Goal: Information Seeking & Learning: Learn about a topic

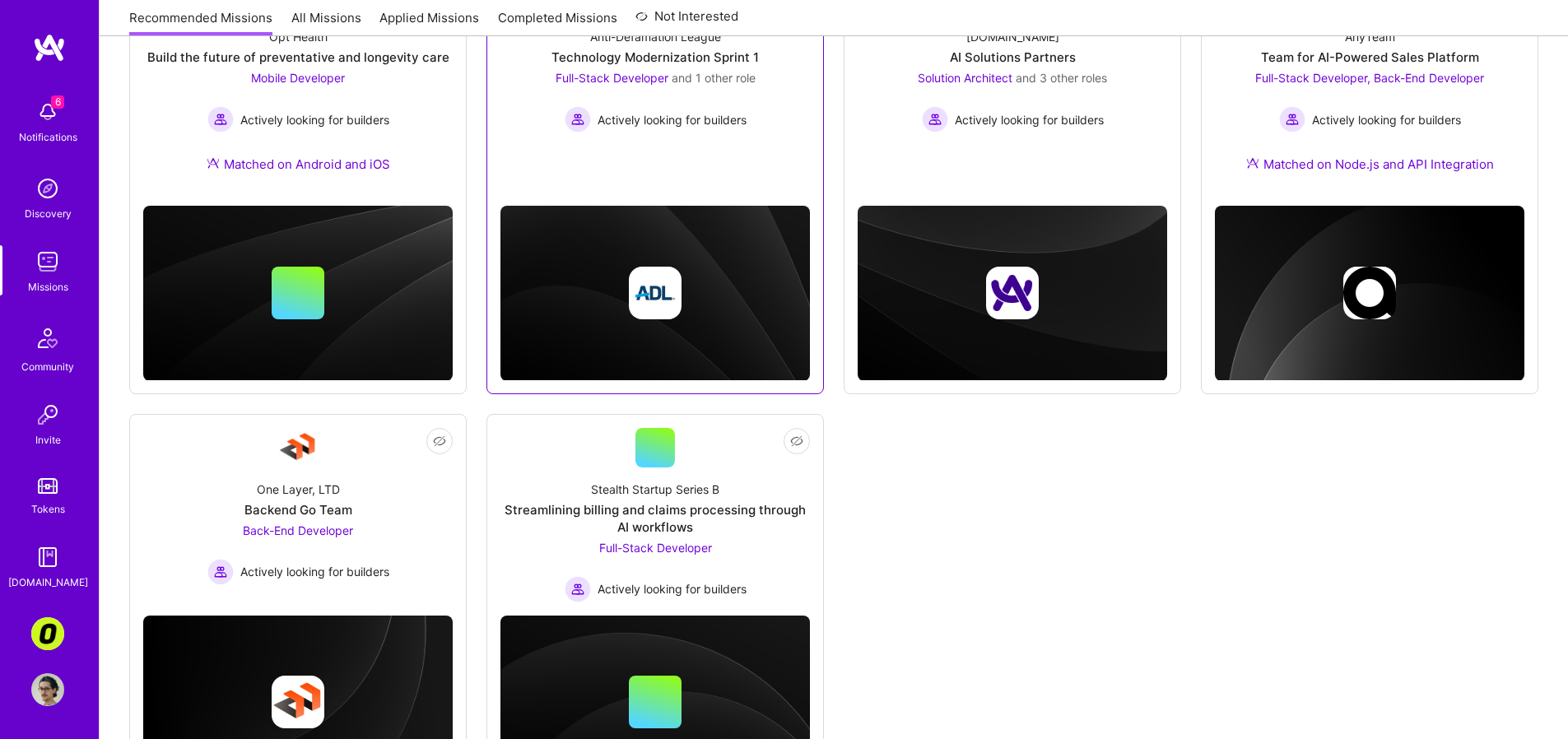
scroll to position [25, 0]
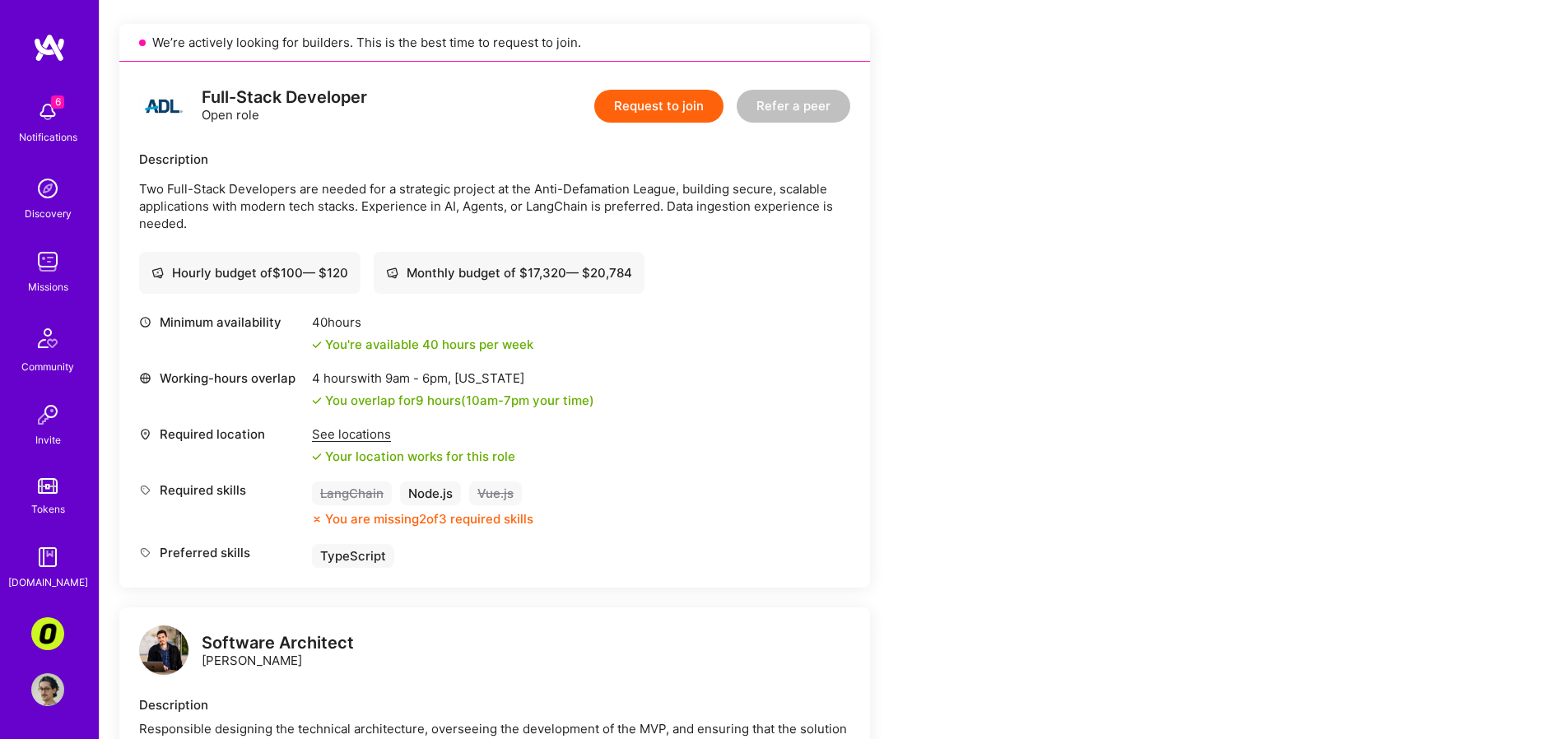
scroll to position [361, 0]
drag, startPoint x: 524, startPoint y: 211, endPoint x: 517, endPoint y: 229, distance: 19.3
click at [519, 227] on div "Description Two Full-Stack Developers are needed for a strategic project at the…" at bounding box center [495, 191] width 711 height 81
drag, startPoint x: 517, startPoint y: 229, endPoint x: 495, endPoint y: 184, distance: 50.1
click at [495, 184] on p "Two Full-Stack Developers are needed for a strategic project at the Anti-Defama…" at bounding box center [495, 206] width 711 height 52
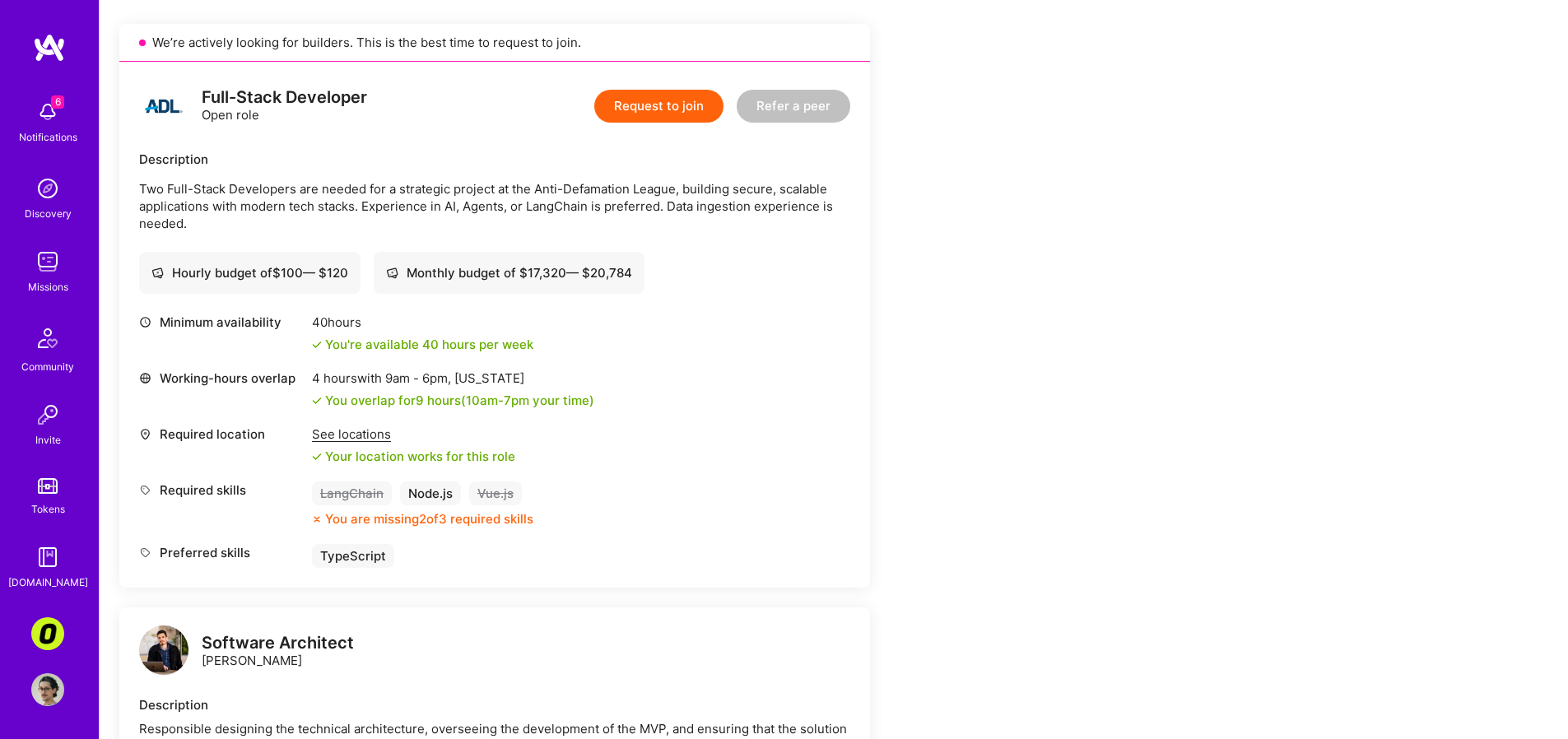
click at [375, 194] on p "Two Full-Stack Developers are needed for a strategic project at the Anti-Defama…" at bounding box center [495, 206] width 711 height 52
drag, startPoint x: 339, startPoint y: 198, endPoint x: 320, endPoint y: 217, distance: 26.9
click at [323, 216] on p "Two Full-Stack Developers are needed for a strategic project at the Anti-Defama…" at bounding box center [495, 206] width 711 height 52
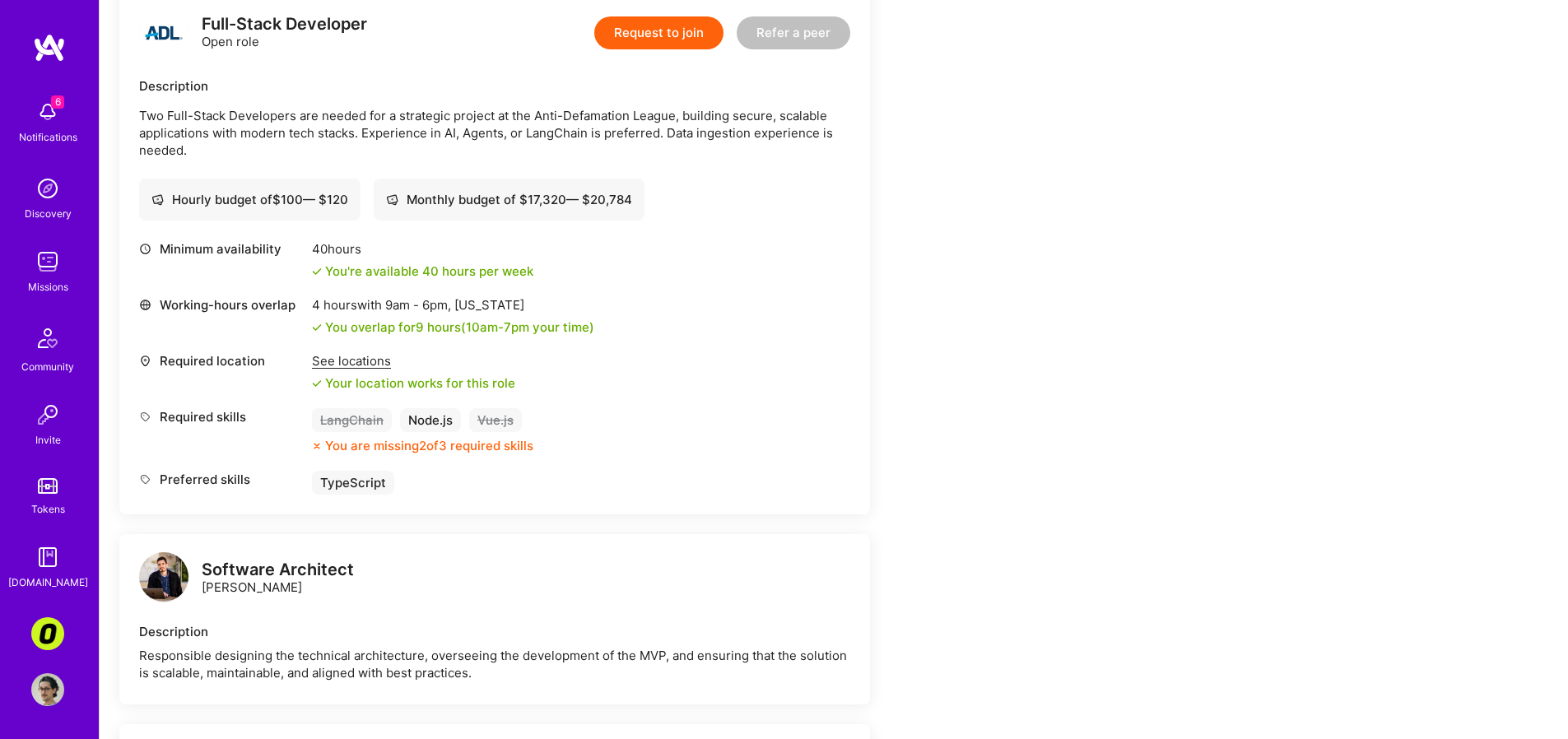
scroll to position [535, 0]
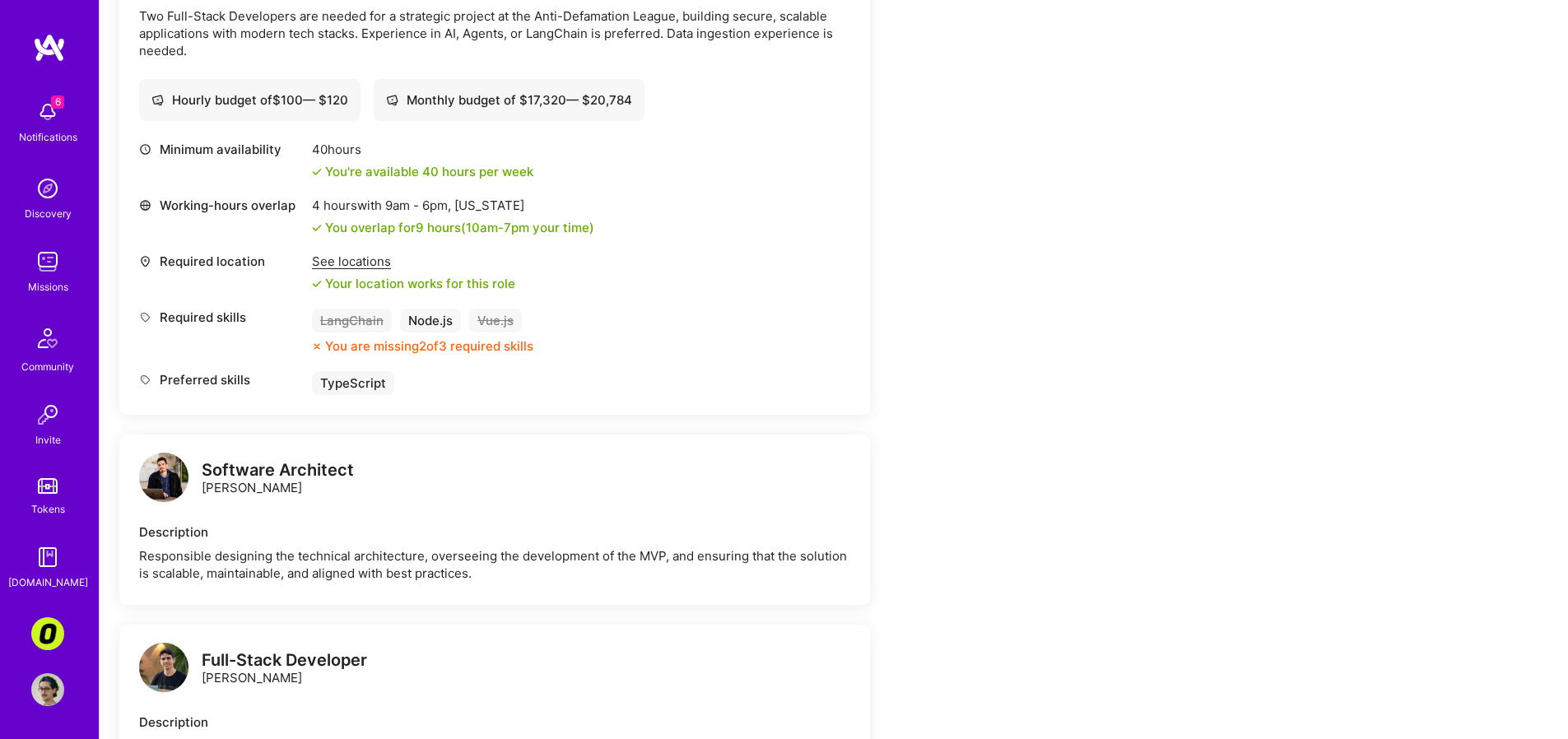
click at [35, 107] on img at bounding box center [47, 112] width 33 height 33
click at [647, 251] on div "6 6 Notifications Discovery Missions Community Invite Tokens [DOMAIN_NAME] Corn…" at bounding box center [784, 511] width 1568 height 2090
